Goal: Use online tool/utility: Utilize a website feature to perform a specific function

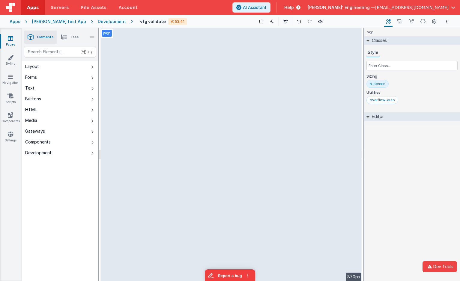
click at [458, 32] on div "page" at bounding box center [412, 32] width 96 height 8
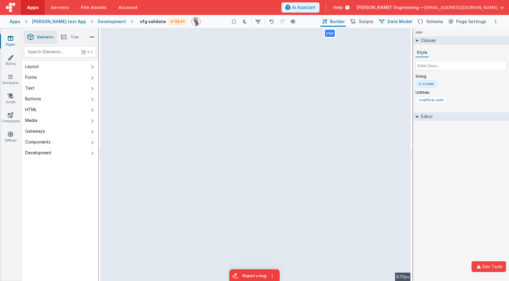
click at [408, 20] on span "Data Model" at bounding box center [400, 22] width 25 height 6
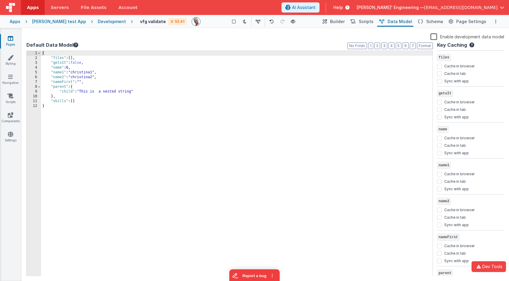
click at [53, 63] on div "{ "files" : [ ] , "getsIt" : false , "name" : 6 , "name1" : "christina1" , "nam…" at bounding box center [236, 168] width 391 height 235
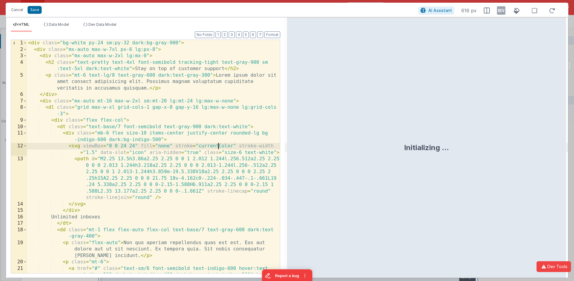
click at [218, 146] on div "< div class = "bg-white py-24 sm:py-32 dark:bg-gray-900" > < div class = "mx-au…" at bounding box center [153, 169] width 253 height 259
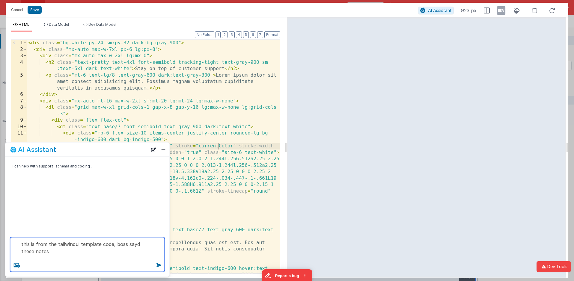
paste textarea "Use Tailwind’s “Feature Section – Simple 3-column” block. Each feature card sho…"
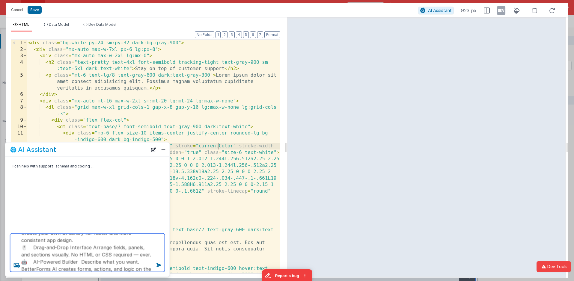
type textarea "this is from the tailwindui template code, boss sayd these notes Use Tailwind’s…"
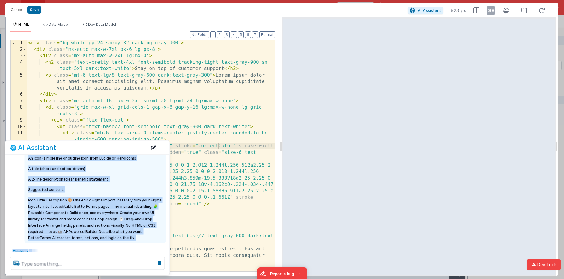
scroll to position [60, 0]
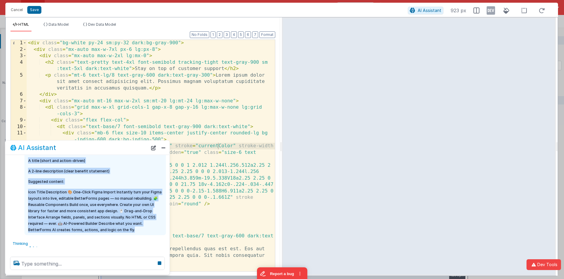
drag, startPoint x: 27, startPoint y: 177, endPoint x: 154, endPoint y: 229, distance: 137.7
click at [154, 229] on div "this is from the tailwindui template code, boss sayd these notes Use Tailwind’s…" at bounding box center [95, 174] width 141 height 122
copy div "this is from the tailwindui template code, boss sayd these notes Use Tailwind’s…"
click at [156, 147] on button "New Chat" at bounding box center [153, 148] width 8 height 8
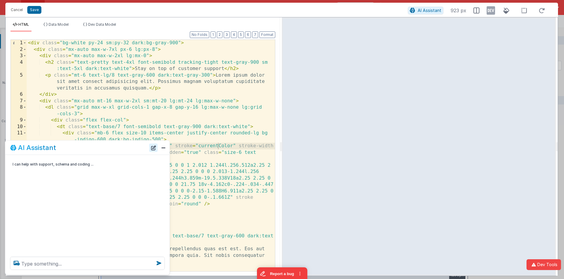
scroll to position [0, 0]
click at [156, 147] on button "New Chat" at bounding box center [153, 148] width 8 height 8
click at [116, 264] on textarea at bounding box center [87, 263] width 155 height 13
paste textarea "this is from the tailwindui template code, boss sayd these notes Use Tailwind’s…"
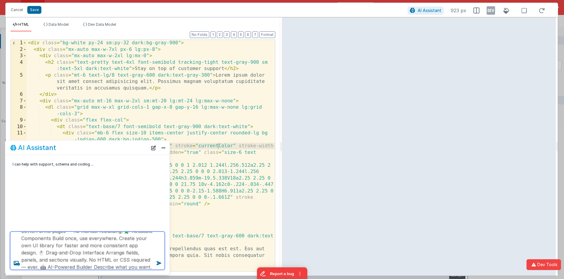
type textarea "this is from the tailwindui template code, boss sayd these notes Use Tailwind’s…"
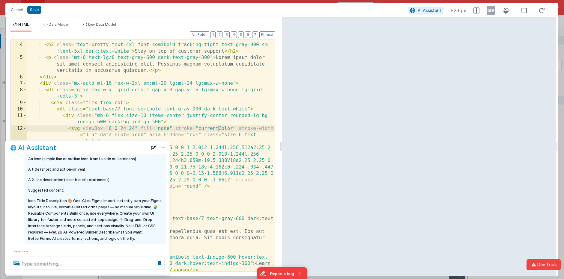
scroll to position [60, 0]
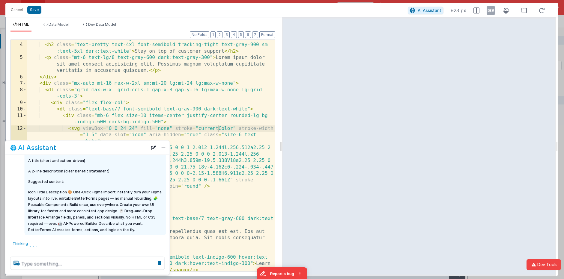
click at [103, 189] on p "Icon Title Description 🎨 One-Click Figma Import Instantly turn your Figma layou…" at bounding box center [95, 211] width 134 height 44
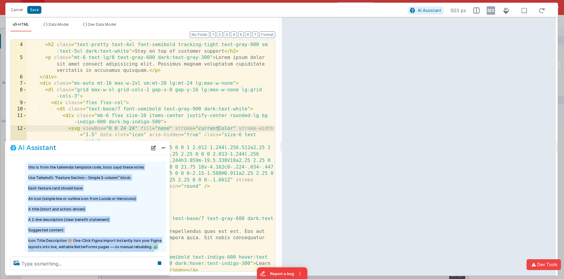
scroll to position [11, 0]
drag, startPoint x: 140, startPoint y: 231, endPoint x: 26, endPoint y: 165, distance: 131.3
click at [26, 165] on div "this is from the tailwindui template code, boss sayd these notes Use Tailwind’s…" at bounding box center [95, 223] width 141 height 122
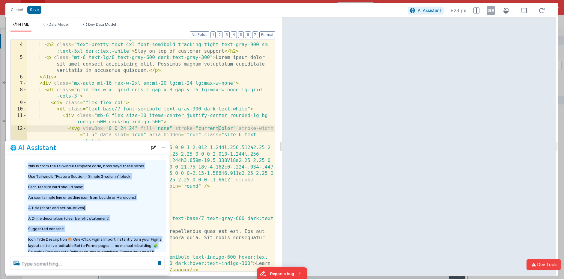
copy div "this is from the tailwindui template code, boss sayd these notes Use Tailwind’s…"
drag, startPoint x: 154, startPoint y: 151, endPoint x: 149, endPoint y: 161, distance: 11.4
click at [154, 151] on button "New Chat" at bounding box center [153, 148] width 8 height 8
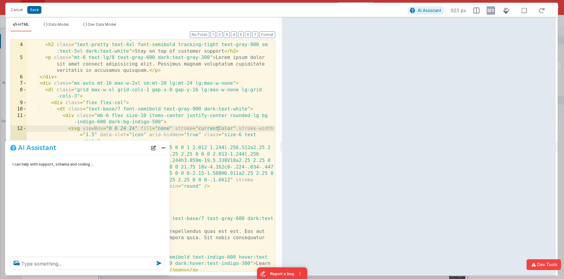
scroll to position [0, 0]
click at [104, 262] on textarea at bounding box center [87, 263] width 155 height 13
paste textarea "this is from the tailwindui template code, boss sayd these notes Use Tailwind’s…"
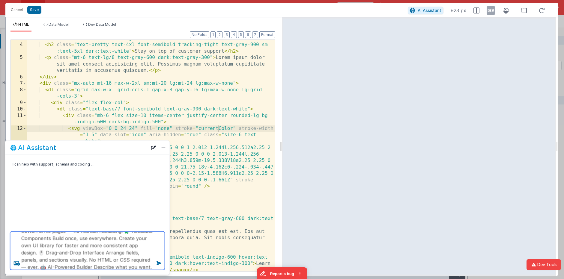
type textarea "this is from the tailwindui template code, boss sayd these notes Use Tailwind’s…"
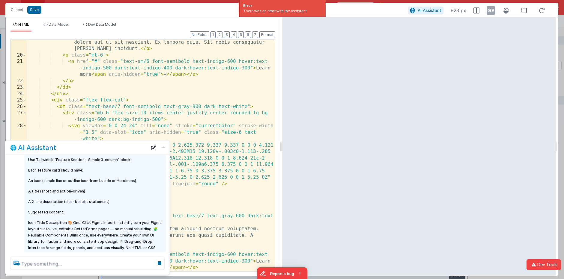
scroll to position [45, 0]
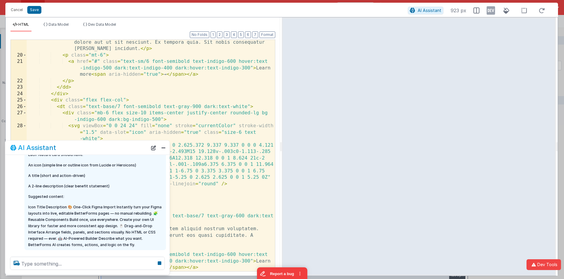
drag, startPoint x: 138, startPoint y: 186, endPoint x: 135, endPoint y: 184, distance: 3.9
click at [138, 186] on p "A 2-line description (clear benefit statement)" at bounding box center [95, 186] width 134 height 6
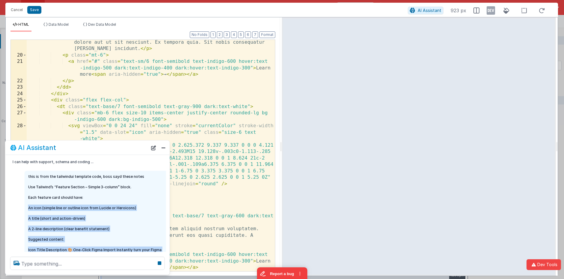
scroll to position [0, 0]
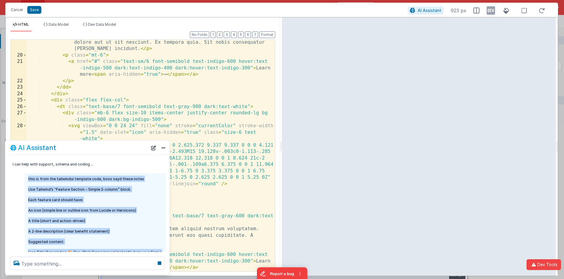
drag, startPoint x: 145, startPoint y: 231, endPoint x: 27, endPoint y: 177, distance: 129.8
click at [27, 177] on div "this is from the tailwindui template code, boss sayd these notes Use Tailwind’s…" at bounding box center [95, 235] width 141 height 122
copy div "this is from the tailwindui template code, boss sayd these notes Use Tailwind’s…"
click at [153, 149] on button "New Chat" at bounding box center [153, 148] width 8 height 8
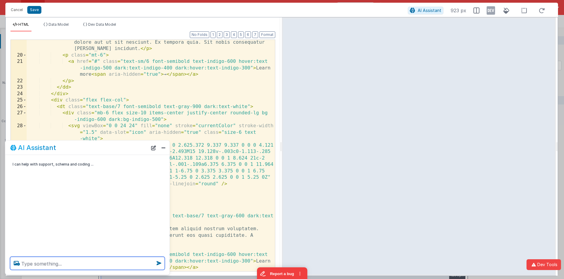
click at [100, 259] on textarea at bounding box center [87, 263] width 155 height 13
paste textarea "this is from the tailwindui template code, boss sayd these notes Use Tailwind’s…"
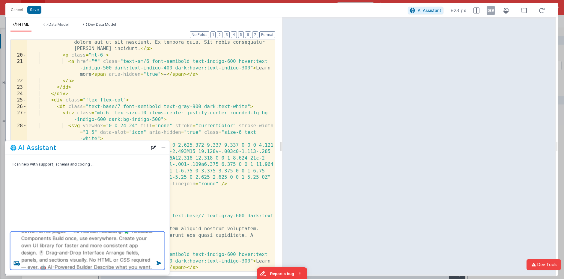
type textarea "this is from the tailwindui template code, boss sayd these notes Use Tailwind’s…"
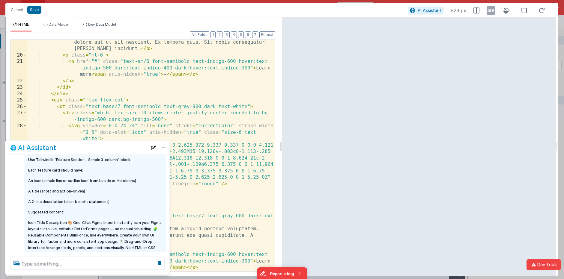
scroll to position [30, 0]
